Goal: Task Accomplishment & Management: Use online tool/utility

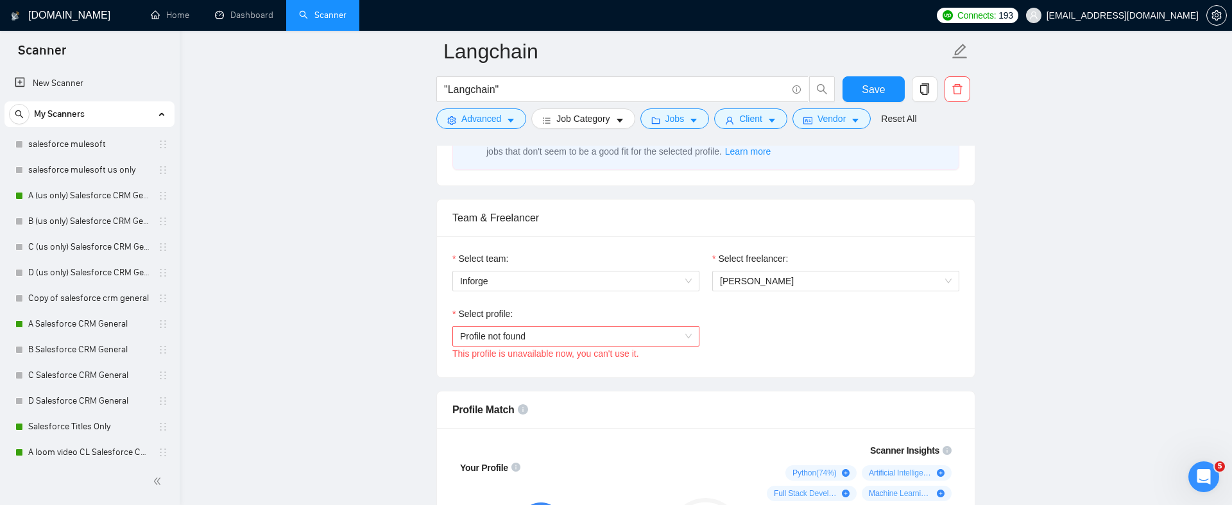
scroll to position [309, 0]
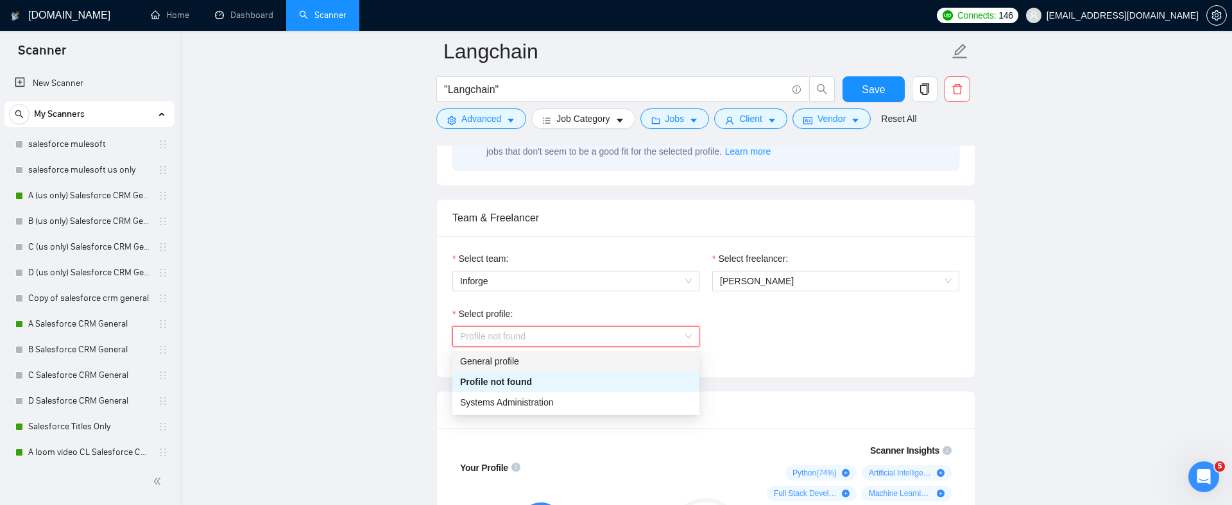
click at [551, 358] on div "General profile" at bounding box center [576, 361] width 232 height 14
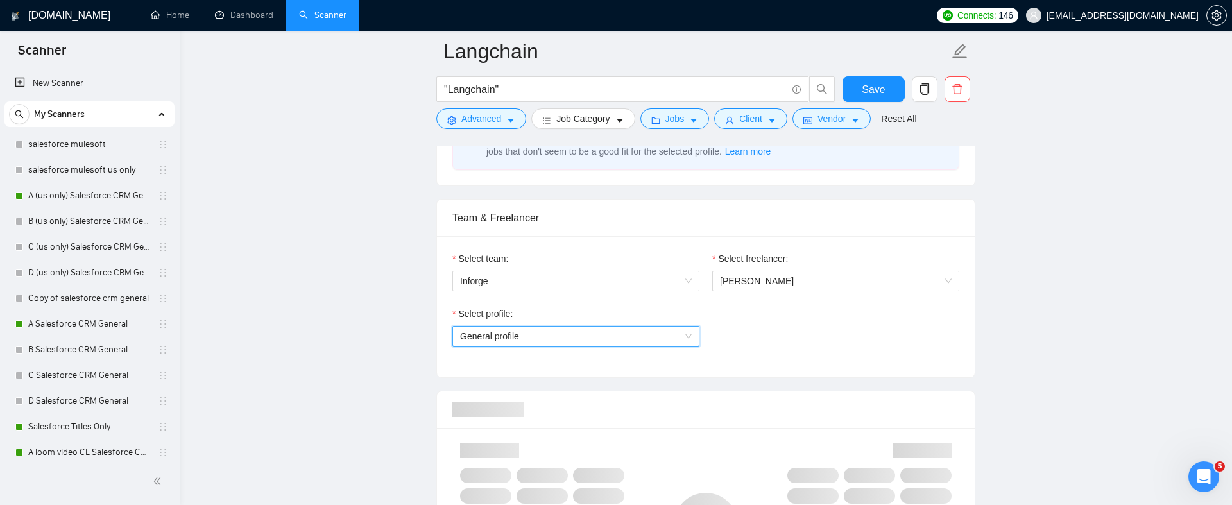
click at [552, 331] on span "General profile" at bounding box center [576, 336] width 232 height 19
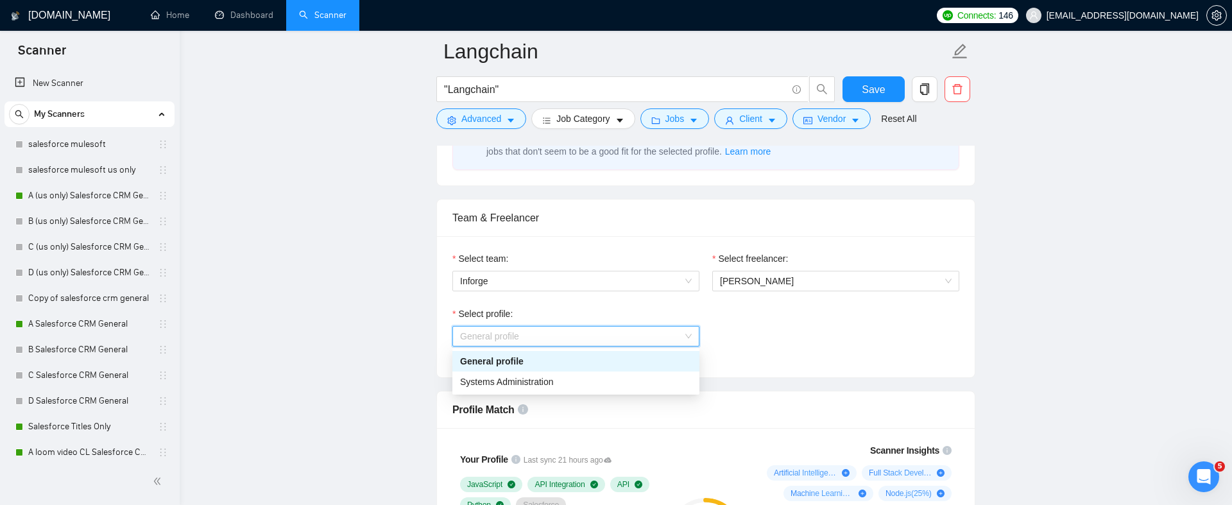
click at [546, 316] on div "Select profile:" at bounding box center [576, 316] width 247 height 19
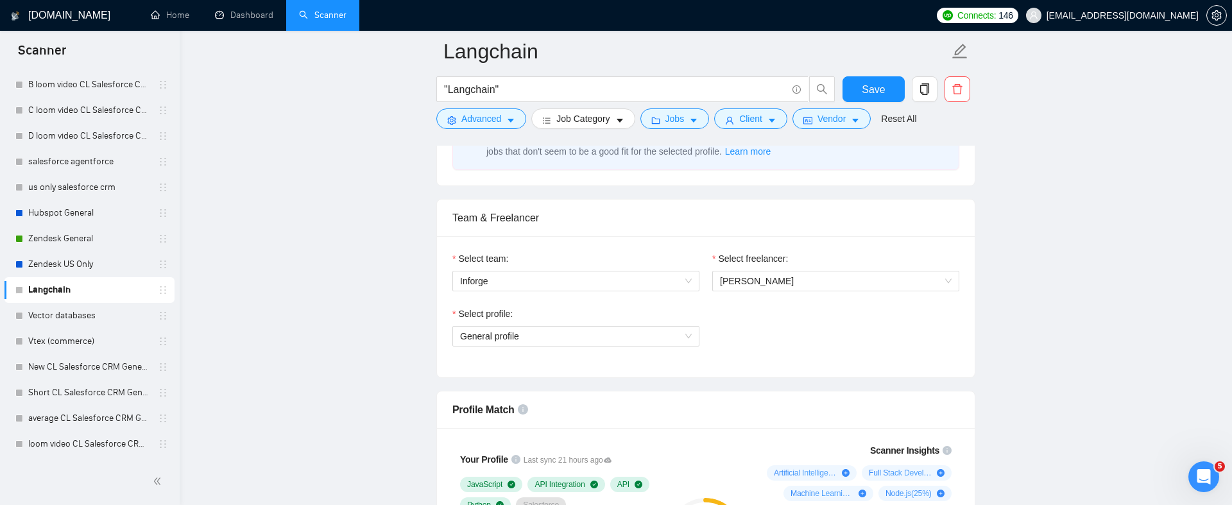
scroll to position [418, 0]
click at [72, 283] on link "Vector databases" at bounding box center [89, 292] width 122 height 26
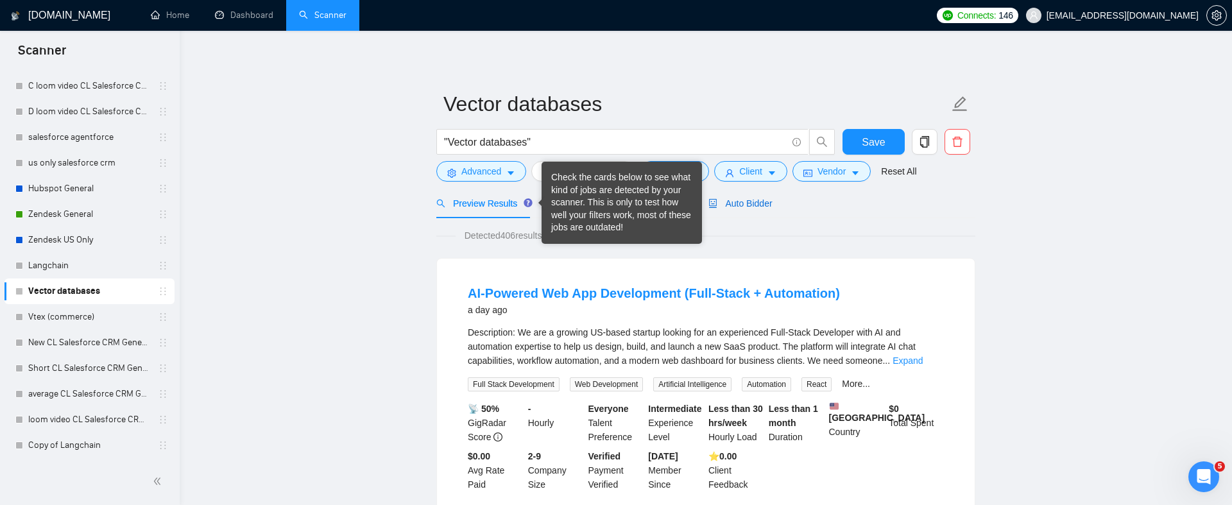
click at [745, 203] on span "Auto Bidder" at bounding box center [741, 203] width 64 height 10
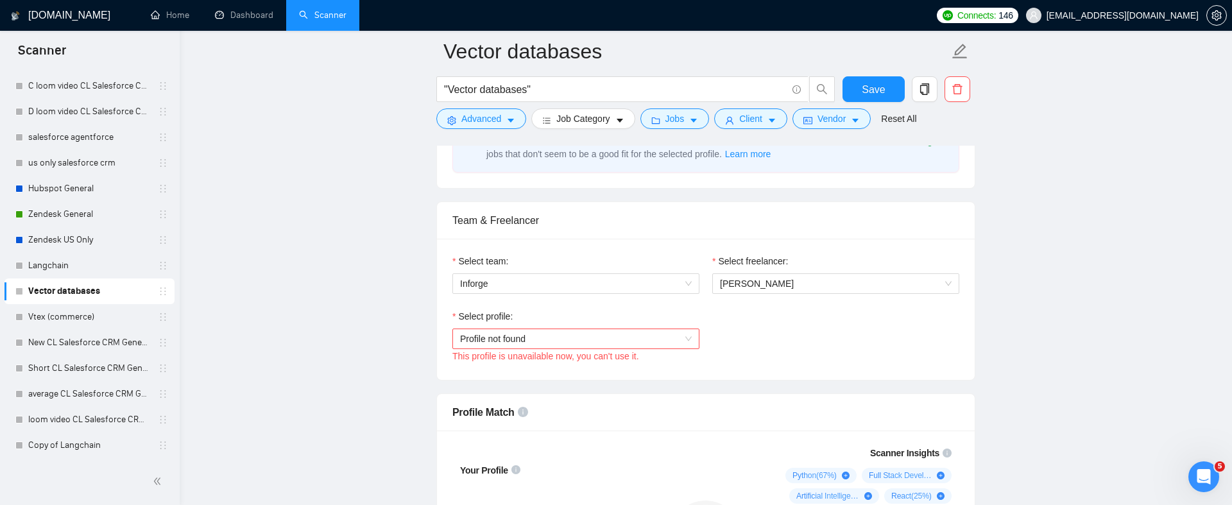
scroll to position [589, 0]
click at [503, 332] on span "Profile not found" at bounding box center [576, 337] width 232 height 19
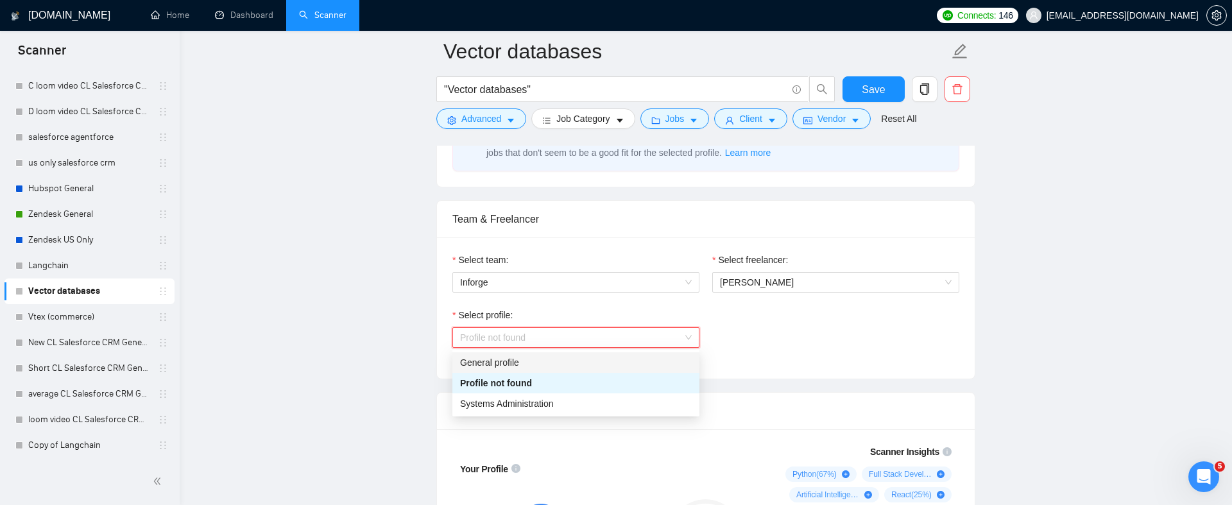
click at [499, 358] on div "General profile" at bounding box center [576, 363] width 232 height 14
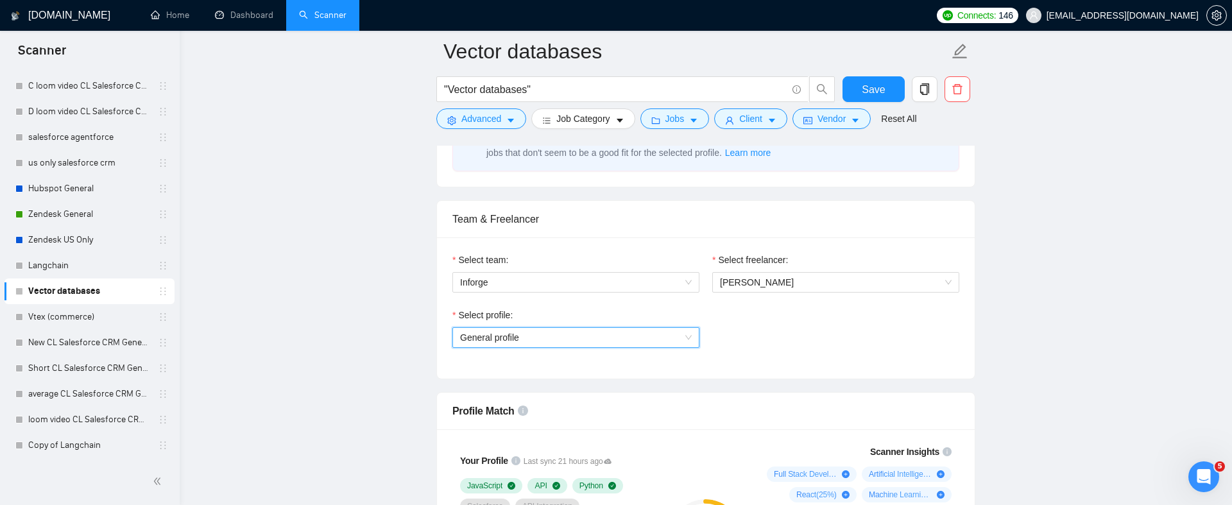
click at [581, 334] on span "General profile" at bounding box center [576, 337] width 232 height 19
click at [579, 304] on div "Select team: Inforge" at bounding box center [576, 280] width 260 height 55
click at [873, 94] on span "Save" at bounding box center [873, 90] width 23 height 16
click at [71, 270] on link "Langchain" at bounding box center [89, 266] width 122 height 26
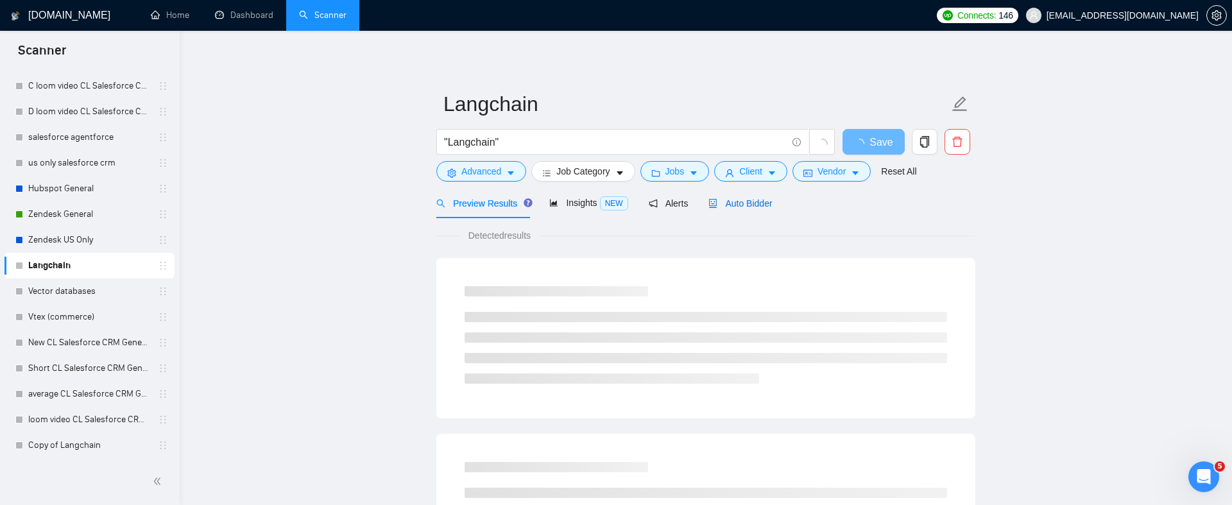
click at [714, 200] on icon "robot" at bounding box center [713, 203] width 9 height 9
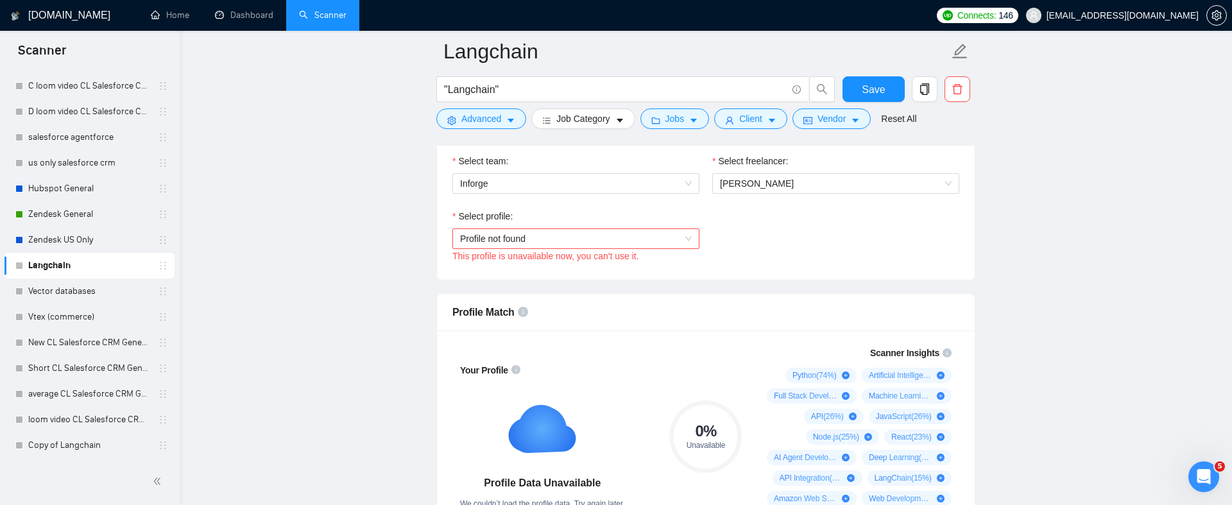
scroll to position [687, 0]
click at [570, 240] on span "Profile not found" at bounding box center [576, 239] width 232 height 19
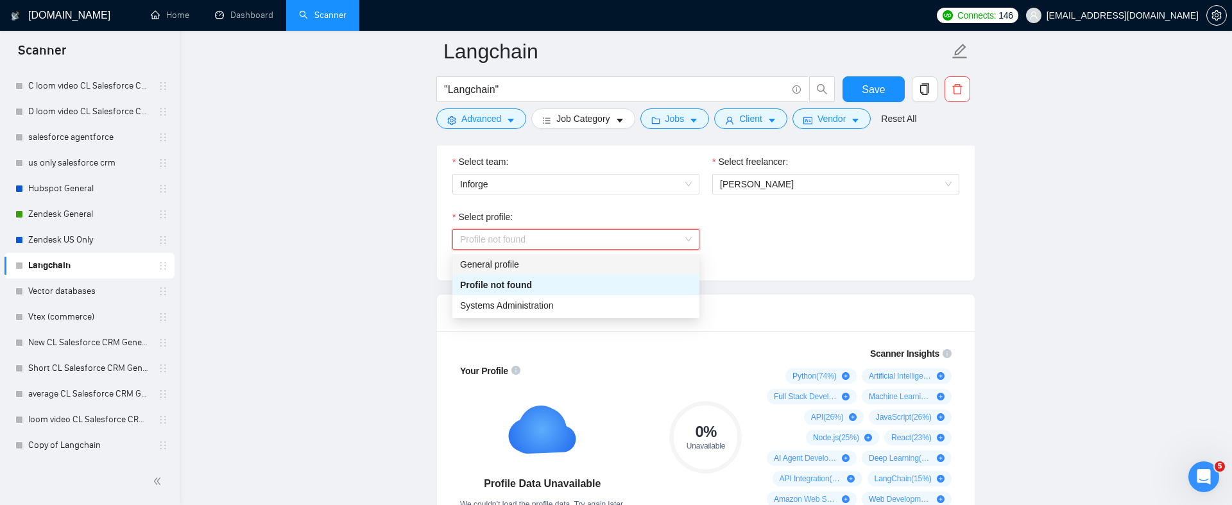
click at [549, 272] on div "General profile" at bounding box center [576, 264] width 247 height 21
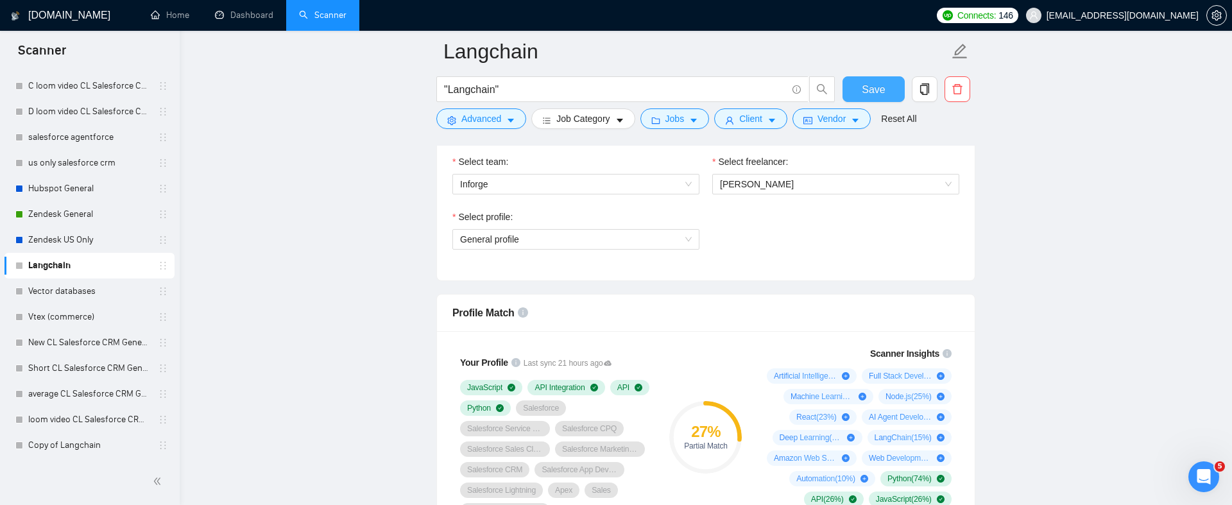
click at [888, 80] on button "Save" at bounding box center [874, 89] width 62 height 26
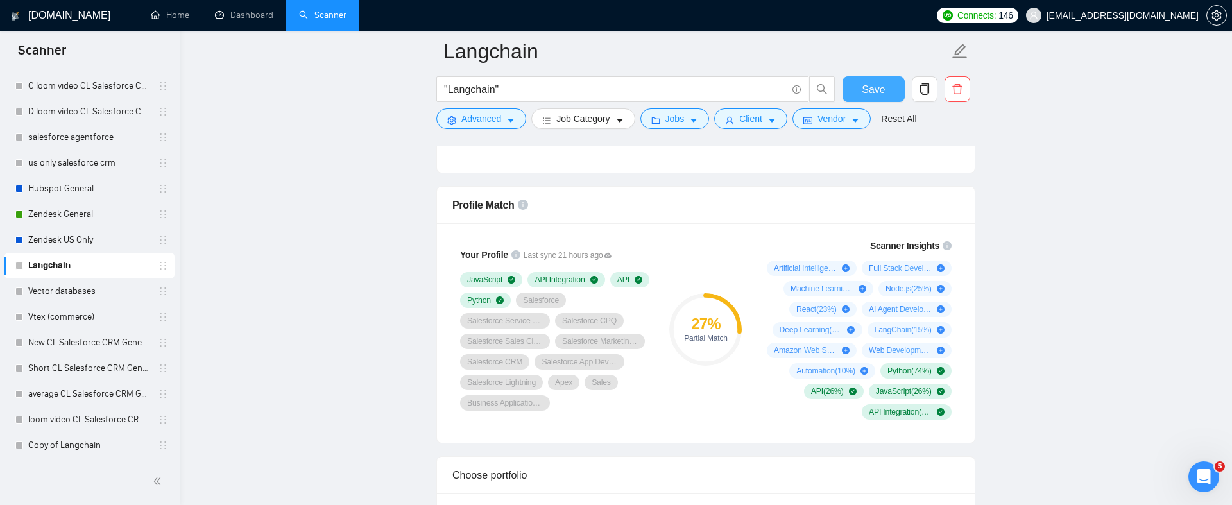
scroll to position [800, 0]
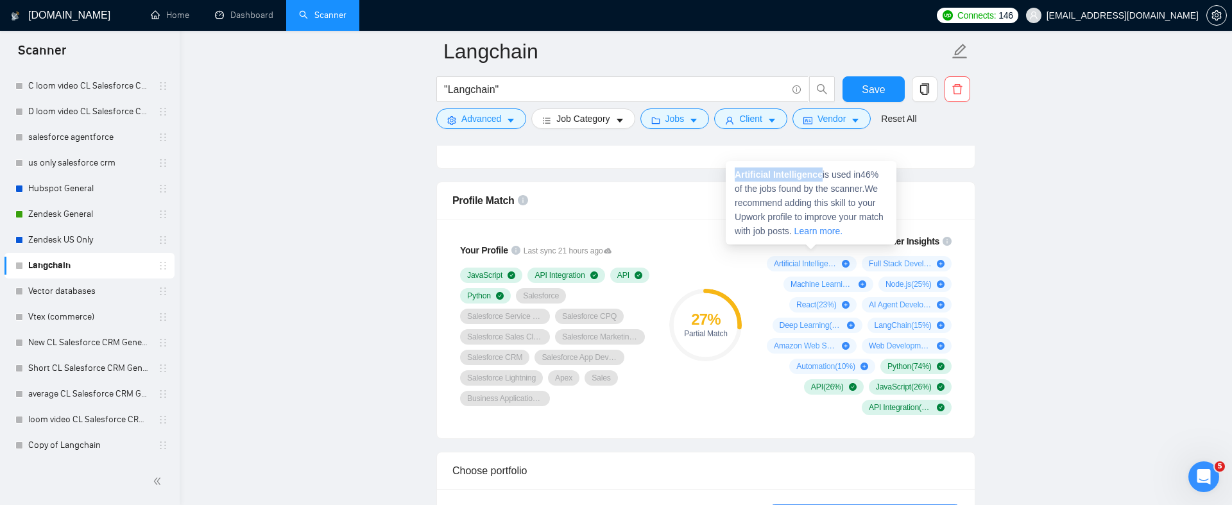
drag, startPoint x: 827, startPoint y: 174, endPoint x: 736, endPoint y: 169, distance: 91.3
click at [736, 169] on span "Artificial Intelligence is used in 46 % of the jobs found by the scanner. We re…" at bounding box center [809, 202] width 149 height 67
copy strong "Artificial Intelligence"
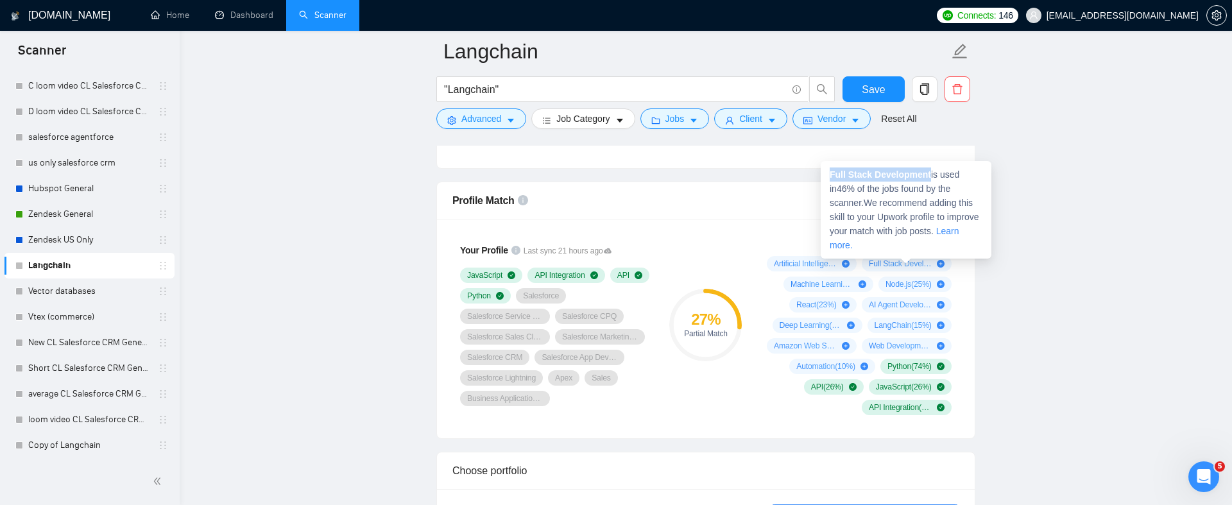
drag, startPoint x: 933, startPoint y: 176, endPoint x: 831, endPoint y: 167, distance: 101.8
click at [831, 167] on div "Full Stack Development is used in 46 % of the jobs found by the scanner. We rec…" at bounding box center [906, 210] width 171 height 98
copy strong "Full Stack Development"
